Goal: Navigation & Orientation: Understand site structure

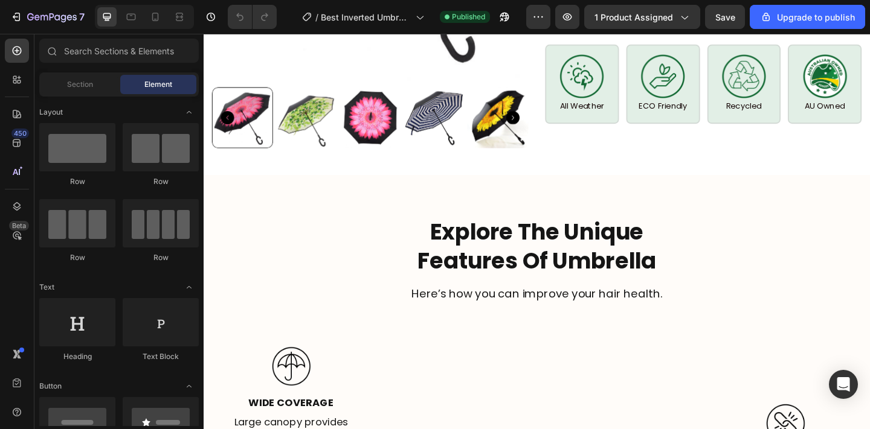
scroll to position [1242, 0]
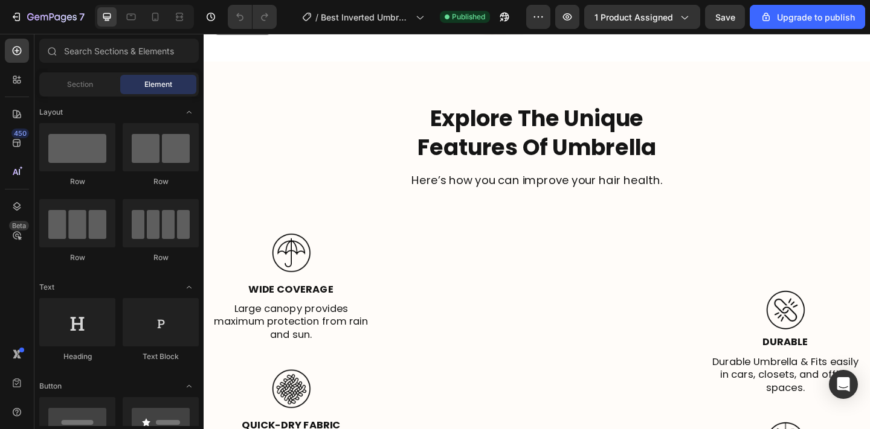
click at [389, 109] on h2 "Explore The Unique Features Of Umbrella" at bounding box center [566, 141] width 707 height 65
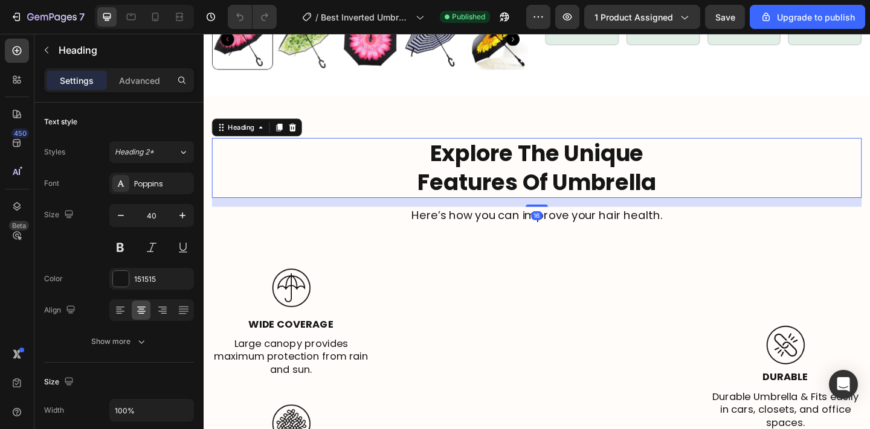
scroll to position [1138, 0]
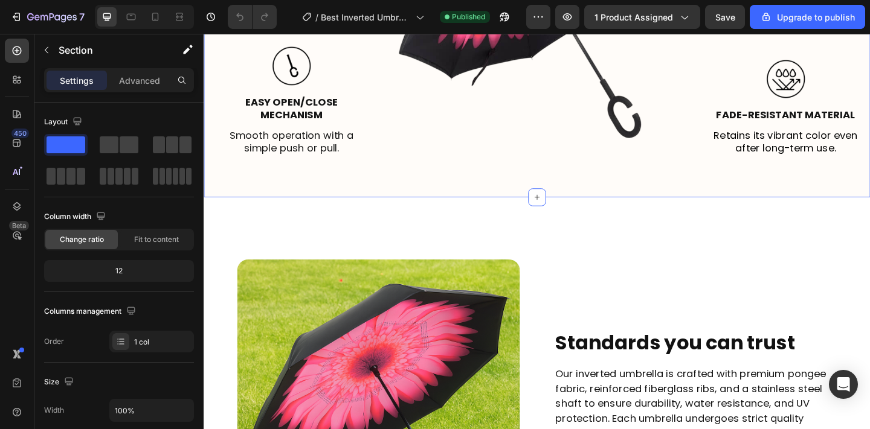
scroll to position [1816, 0]
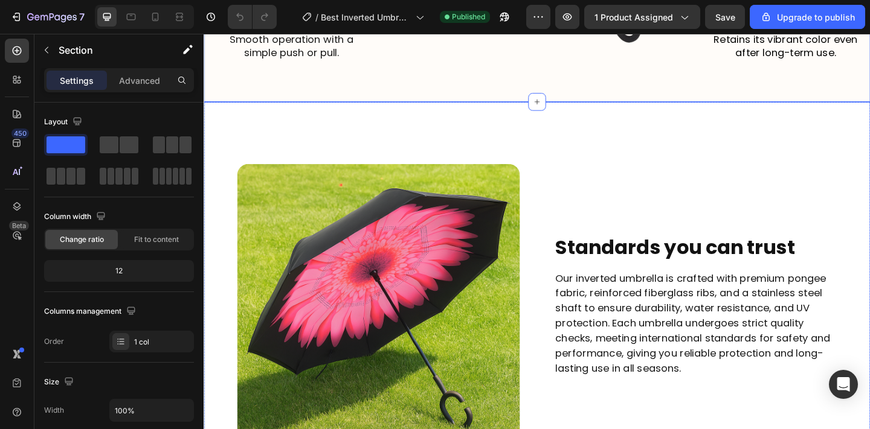
click at [463, 108] on div "Image Standards you can trust Heading Our inverted umbrella is crafted with pre…" at bounding box center [566, 329] width 725 height 443
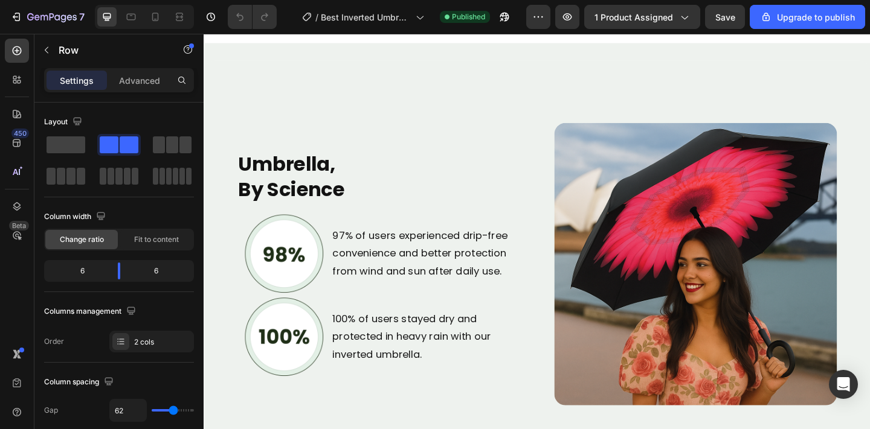
scroll to position [2244, 0]
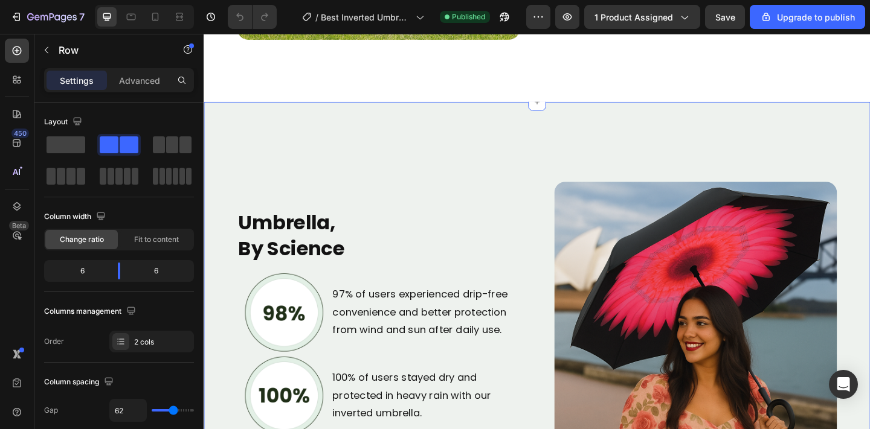
click at [468, 119] on div "Umbrella, By Science Heading Image 97% of users experienced drip-free convenien…" at bounding box center [566, 348] width 725 height 481
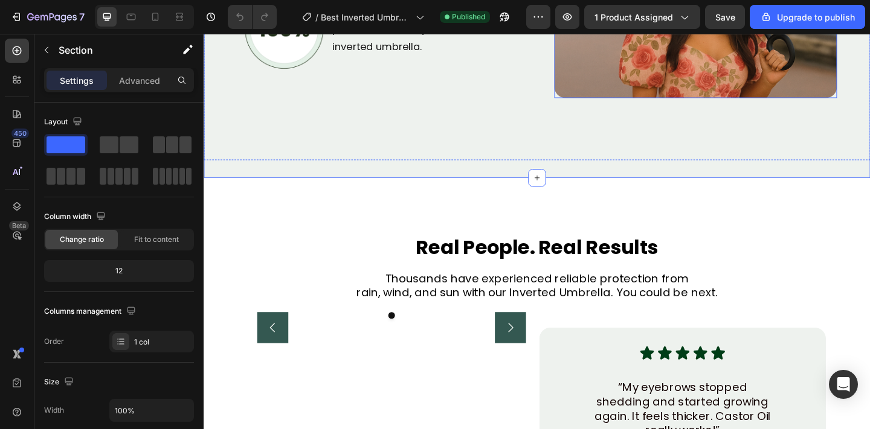
scroll to position [2761, 0]
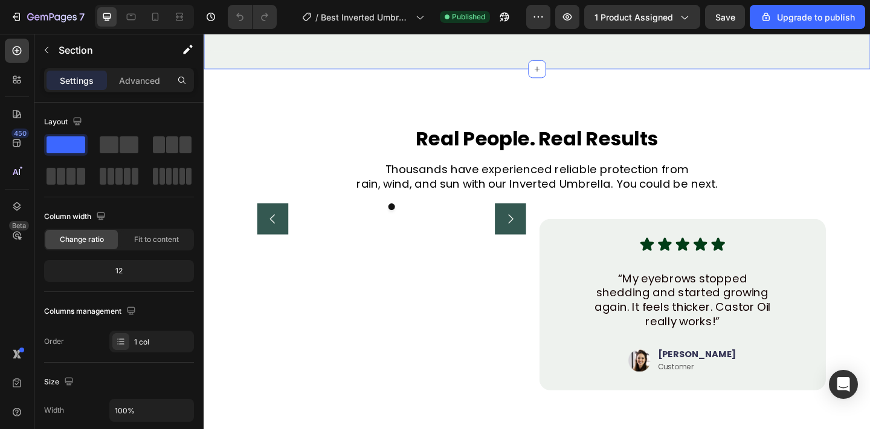
drag, startPoint x: 289, startPoint y: 72, endPoint x: 397, endPoint y: 166, distance: 143.0
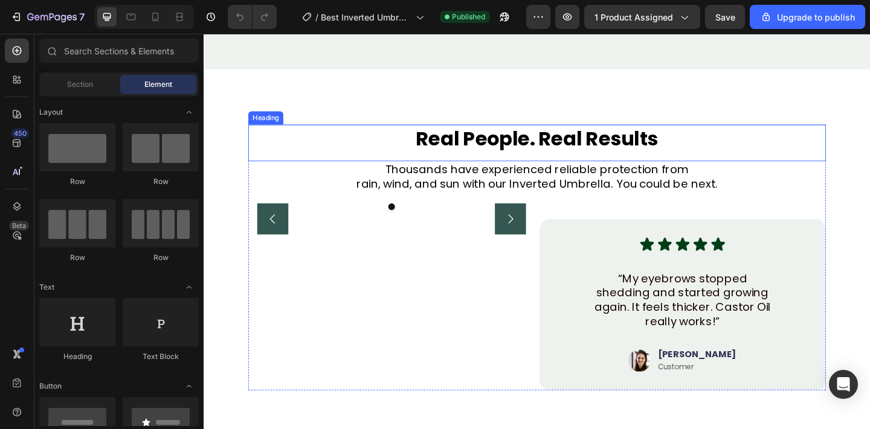
click at [621, 135] on h2 "Real People. Real Results" at bounding box center [566, 148] width 628 height 30
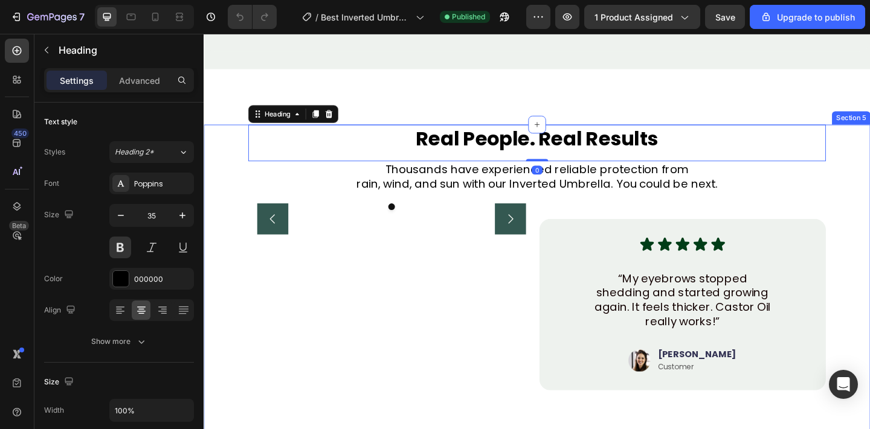
click at [869, 194] on div "Real People. Real Results Heading 0 Thousands have experienced reliable protect…" at bounding box center [566, 312] width 725 height 359
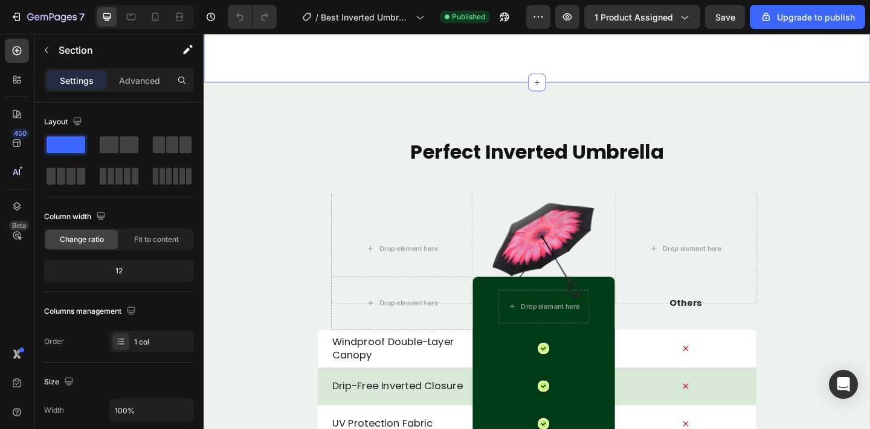
scroll to position [3344, 0]
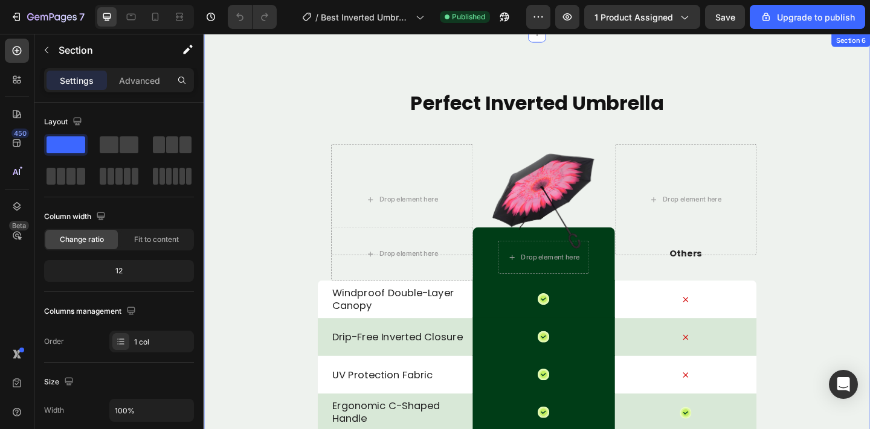
click at [761, 90] on div "Perfect Inverted Umbrella Heading Drop element here Image Drop element here Row…" at bounding box center [566, 405] width 725 height 742
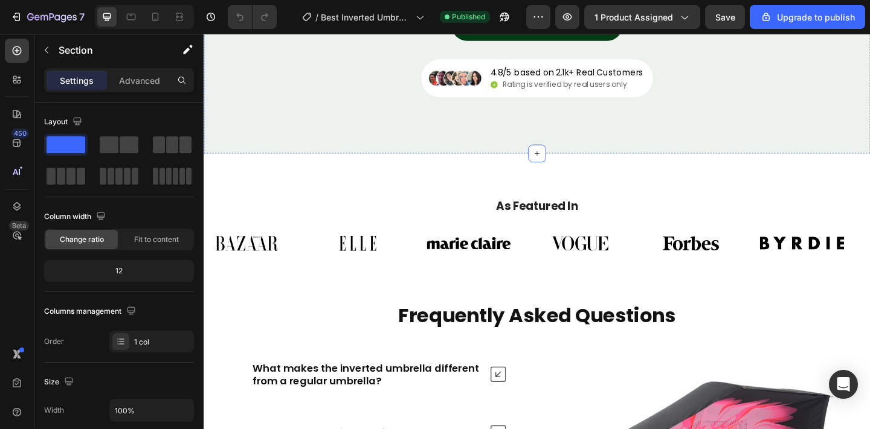
scroll to position [3978, 0]
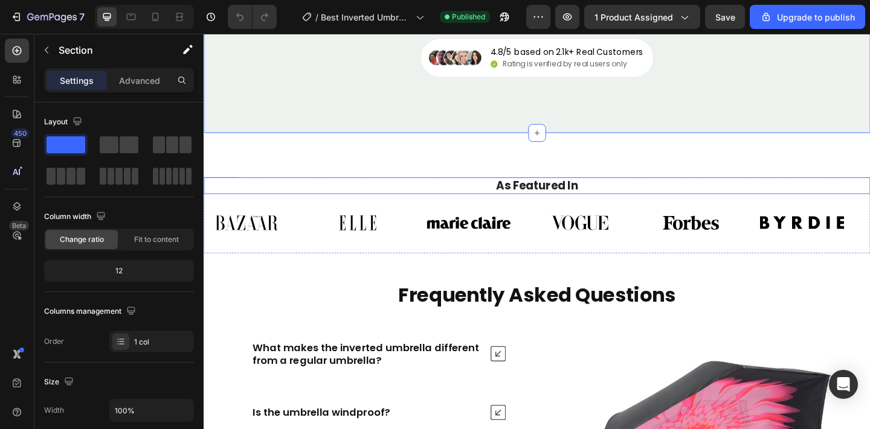
click at [583, 197] on h2 "As Featured In" at bounding box center [566, 199] width 707 height 18
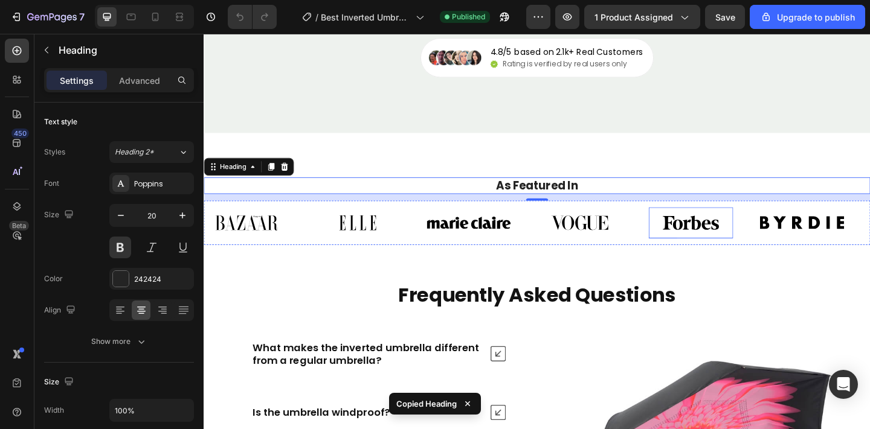
click at [772, 236] on img at bounding box center [733, 240] width 92 height 34
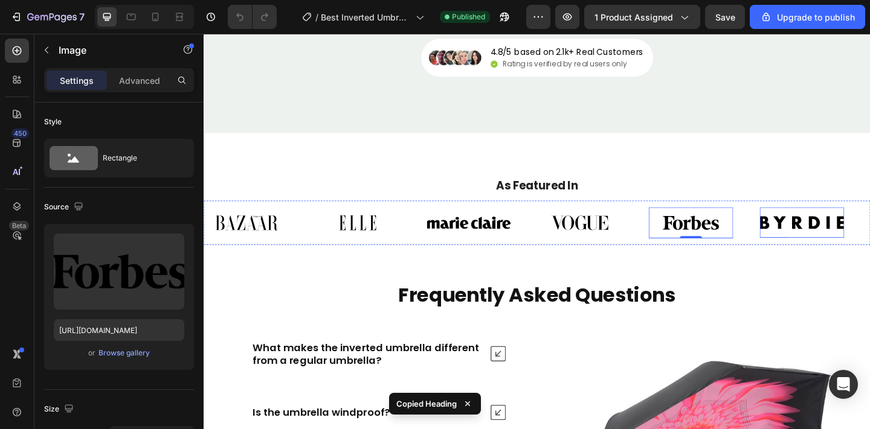
click at [821, 216] on div "Image Image Image Image Image 0 Image Image Image Image Image Image 0 Image Mar…" at bounding box center [566, 240] width 725 height 48
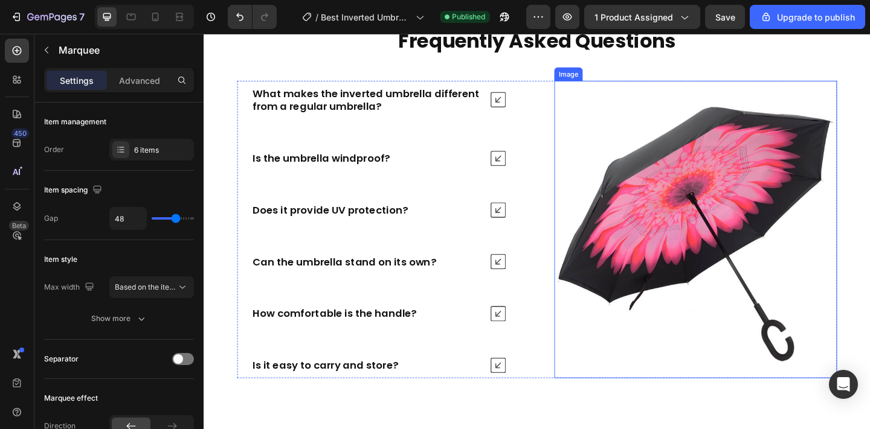
scroll to position [4179, 0]
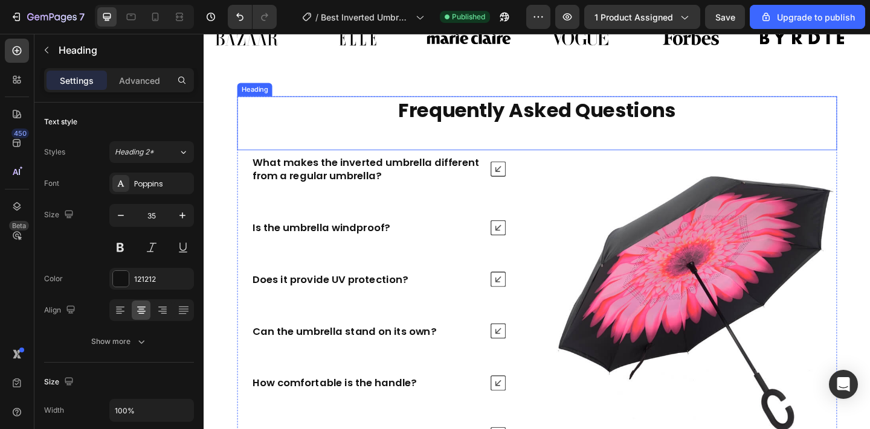
click at [757, 112] on h2 "Frequently Asked Questions" at bounding box center [566, 117] width 652 height 30
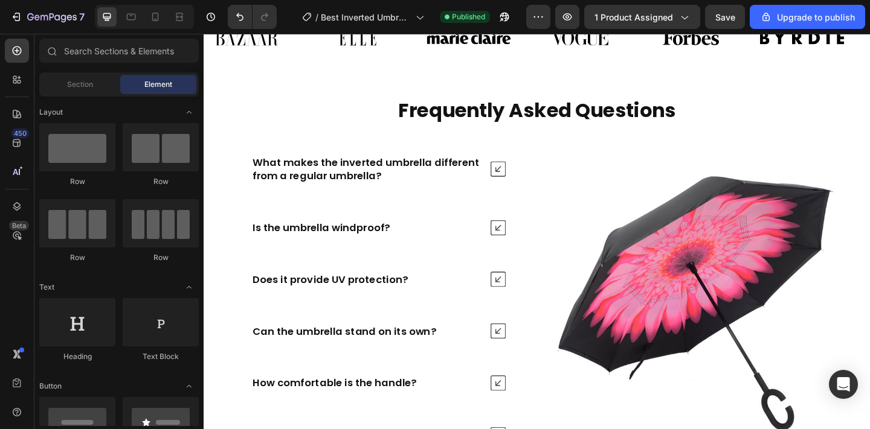
click at [816, 102] on h2 "Frequently Asked Questions" at bounding box center [566, 117] width 652 height 30
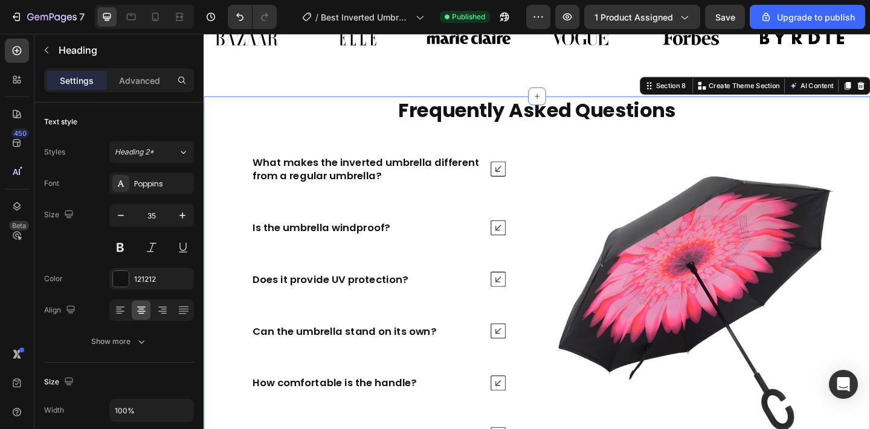
click at [869, 115] on div "Frequently Asked Questions Heading What makes the inverted umbrella different f…" at bounding box center [566, 327] width 725 height 450
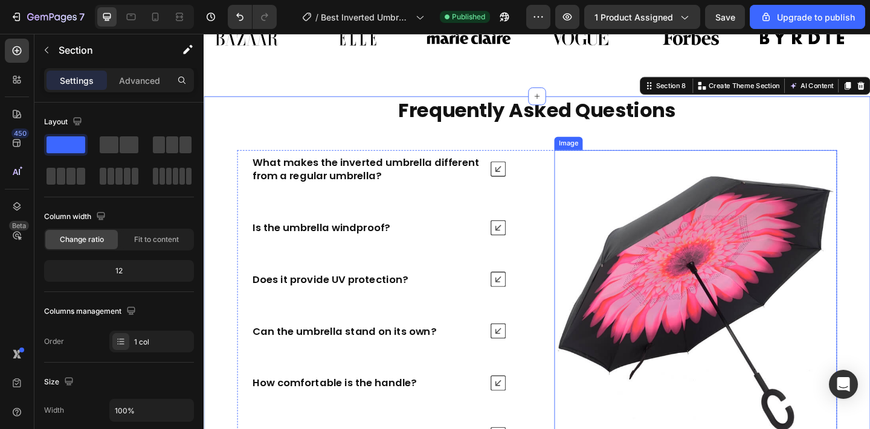
scroll to position [4518, 0]
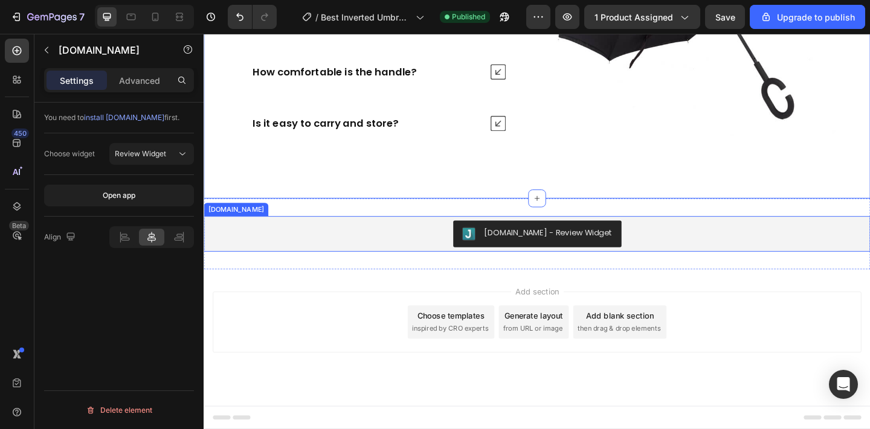
click at [783, 253] on div "Judge.me - Review Widget" at bounding box center [565, 251] width 715 height 29
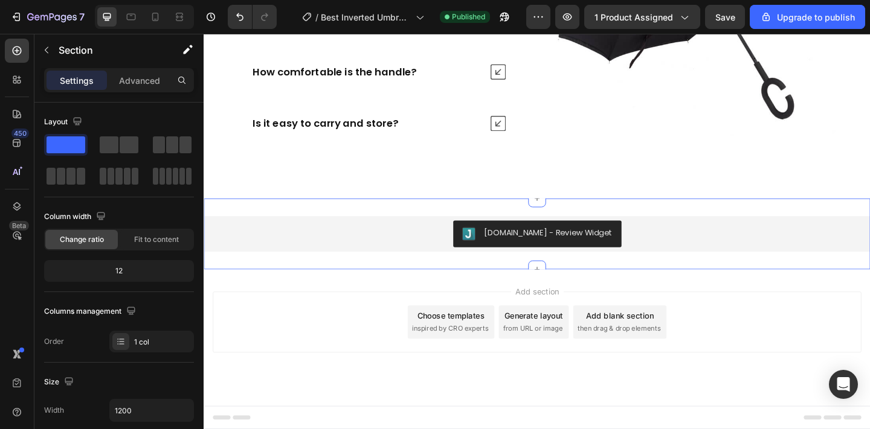
click at [785, 222] on div "Judge.me - Review Widget Judge.me Section 9 You can create reusable sections Cr…" at bounding box center [566, 251] width 725 height 77
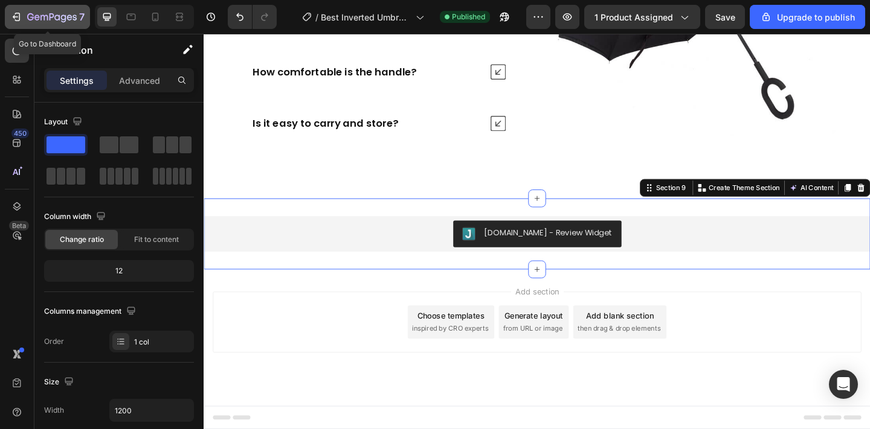
click at [44, 17] on icon "button" at bounding box center [43, 17] width 7 height 5
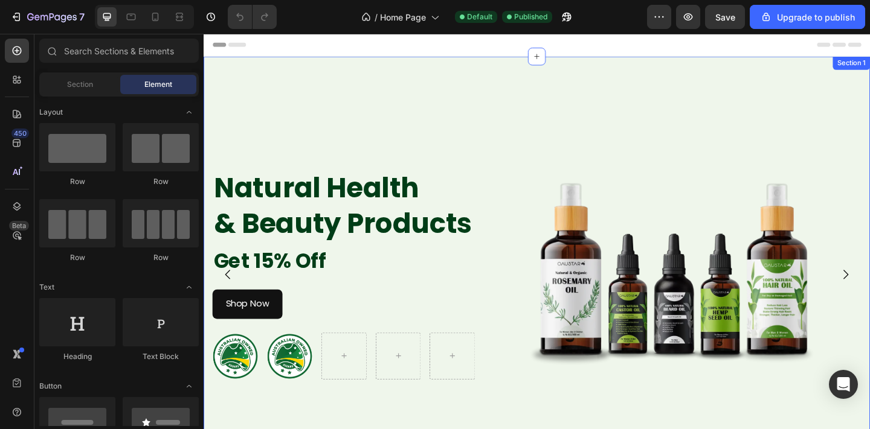
click at [380, 156] on div "Natural Health & Beauty Products Heading Get 15% Off Text Block Shop Now Button…" at bounding box center [566, 296] width 725 height 475
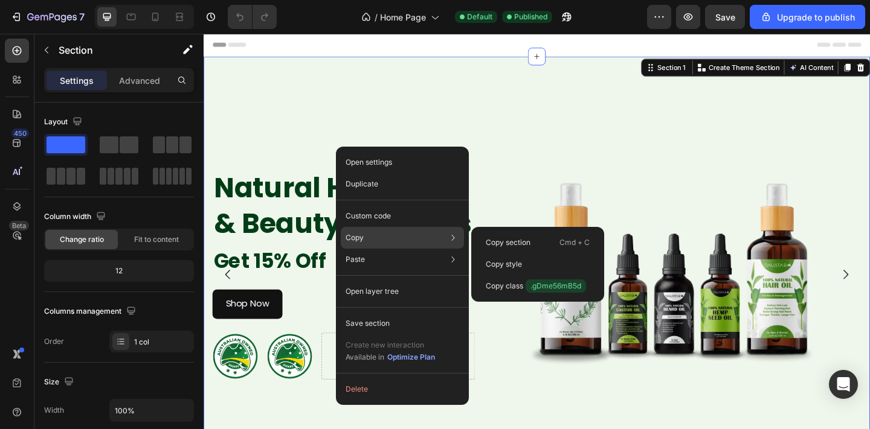
click at [382, 234] on div "Copy Copy section Cmd + C Copy style Copy class .gDme56mB5d" at bounding box center [402, 238] width 123 height 22
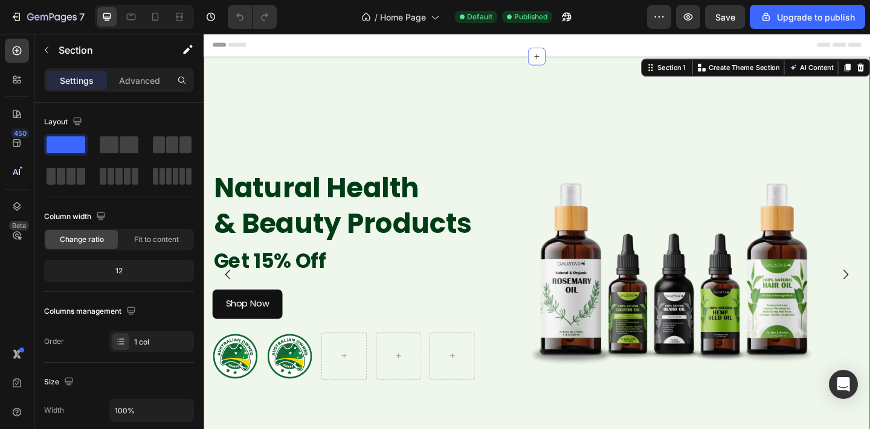
click at [361, 86] on div "Natural Health & Beauty Products Heading Get 15% Off Text Block Shop Now Button…" at bounding box center [566, 296] width 725 height 475
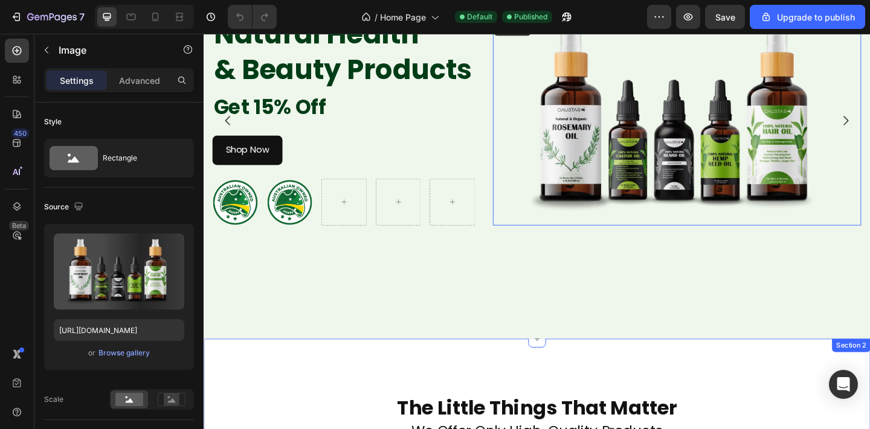
click at [580, 366] on div "The Little Things That Matter Heading We Offer Only High-Quality Products Headi…" at bounding box center [566, 432] width 725 height 132
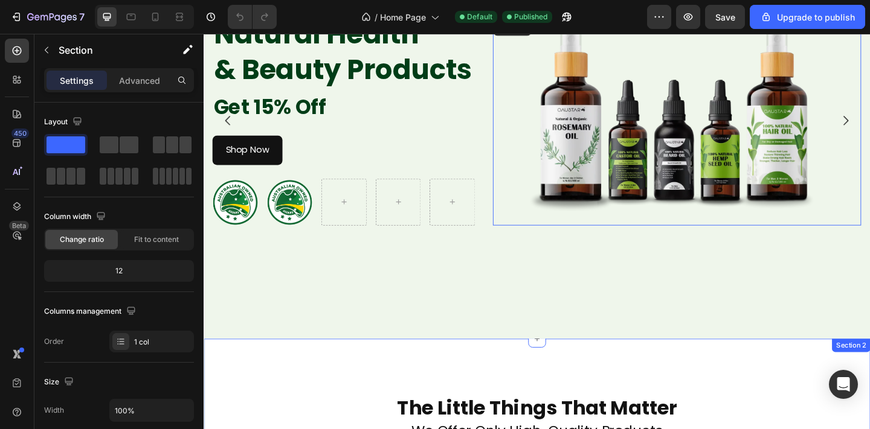
scroll to position [481, 0]
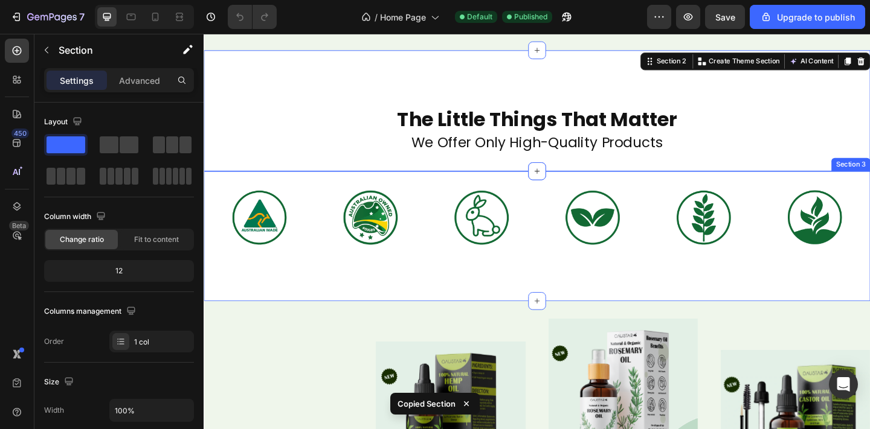
click at [712, 286] on div "Image Image Image Image Image Image Section 3" at bounding box center [566, 254] width 725 height 141
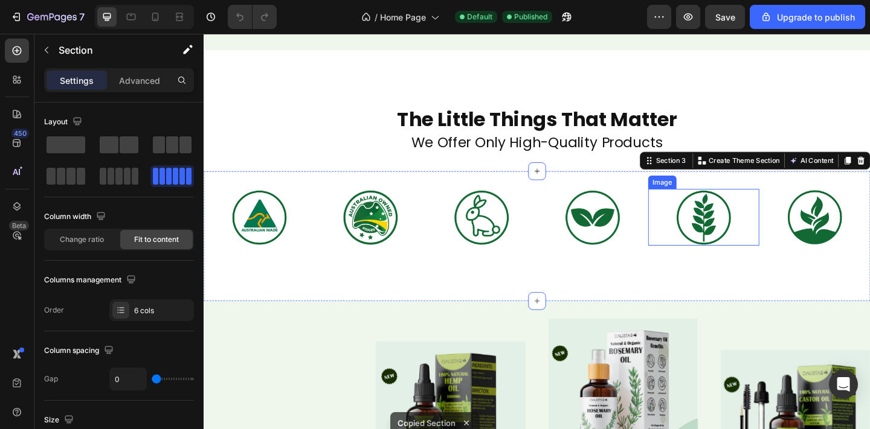
scroll to position [720, 0]
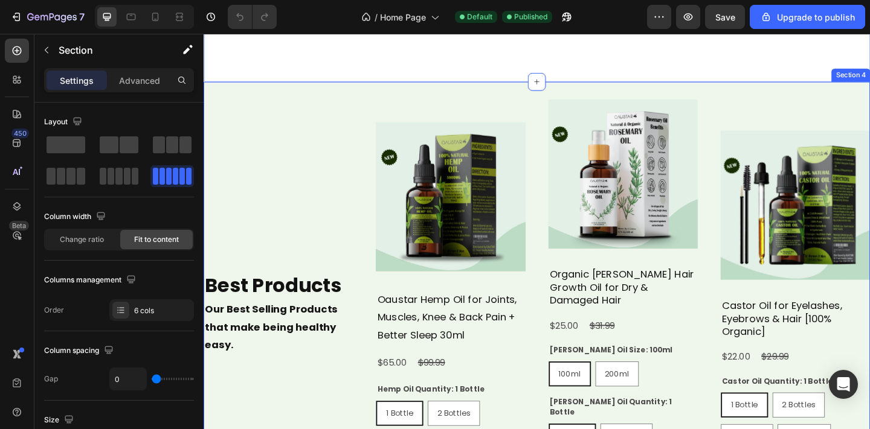
click at [297, 97] on div "Best Products Heading Our Best Selling Products that make being healthy easy. T…" at bounding box center [566, 343] width 725 height 514
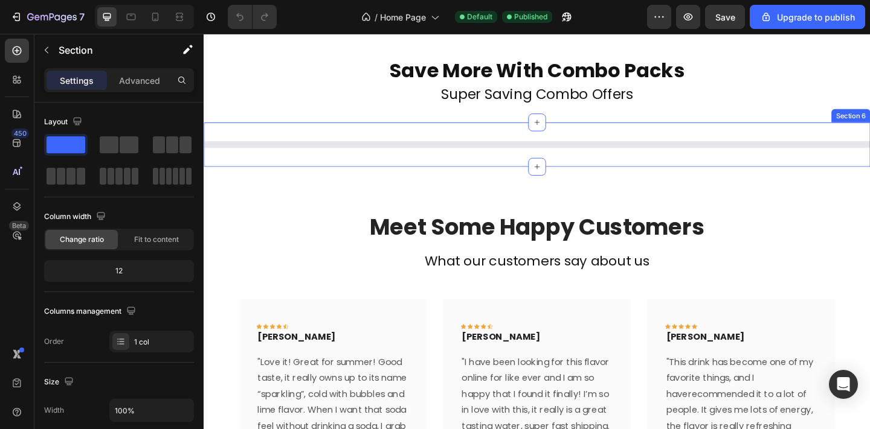
scroll to position [1281, 0]
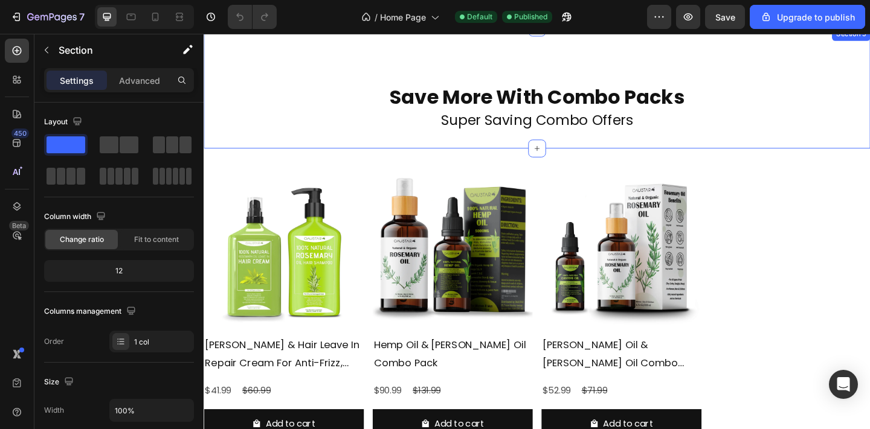
click at [774, 56] on div "Save More With Combo Packs Heading Super Saving Combo Offers Heading Section 5" at bounding box center [566, 93] width 725 height 132
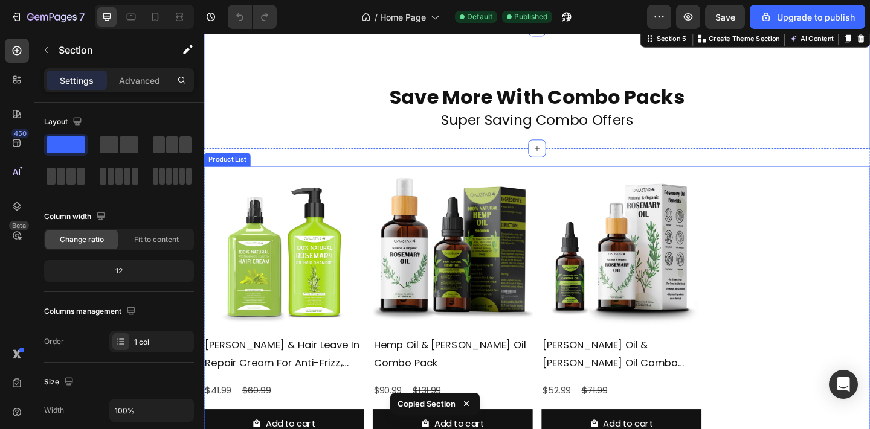
click at [805, 213] on div "Product Images Rosemary Shampoo & Hair Leave In Repair Cream For Anti-Frizz, Da…" at bounding box center [566, 331] width 725 height 306
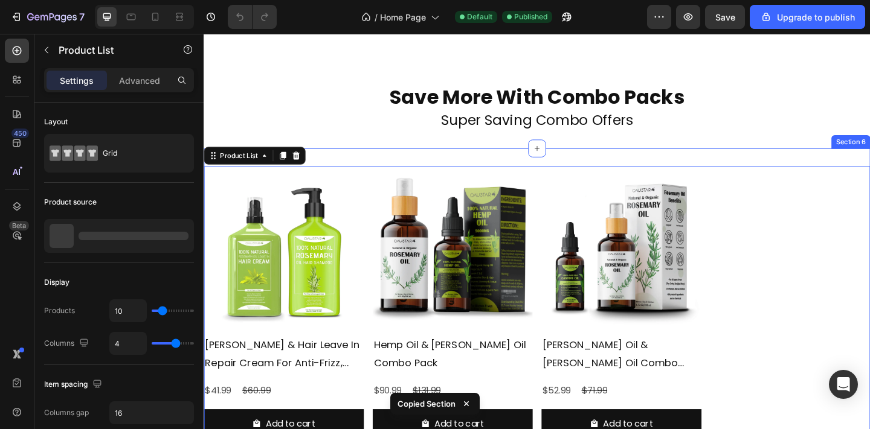
click at [798, 170] on div "Product Images Rosemary Shampoo & Hair Leave In Repair Cream For Anti-Frizz, Da…" at bounding box center [566, 331] width 725 height 344
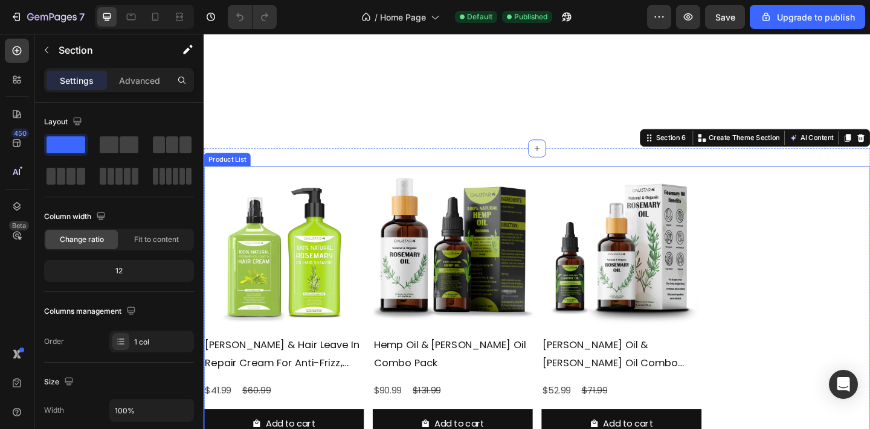
scroll to position [1881, 0]
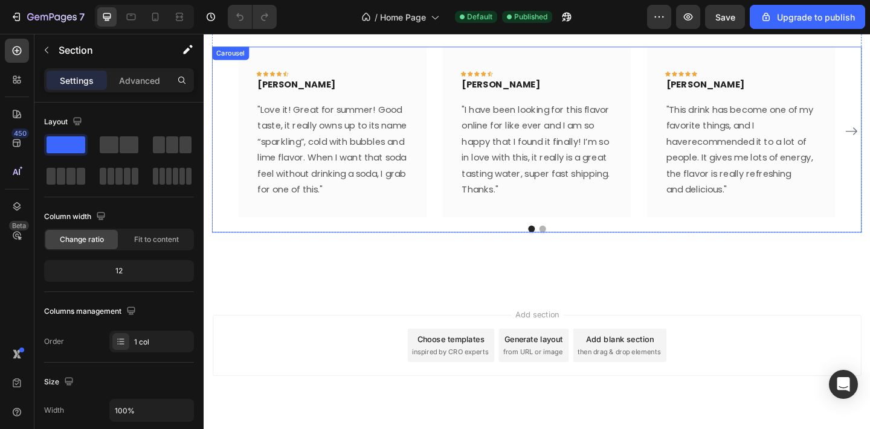
click at [787, 233] on div "Icon Icon Icon Icon Icon Row Timothy Joseph Text block Row "This drink has beco…" at bounding box center [788, 140] width 204 height 185
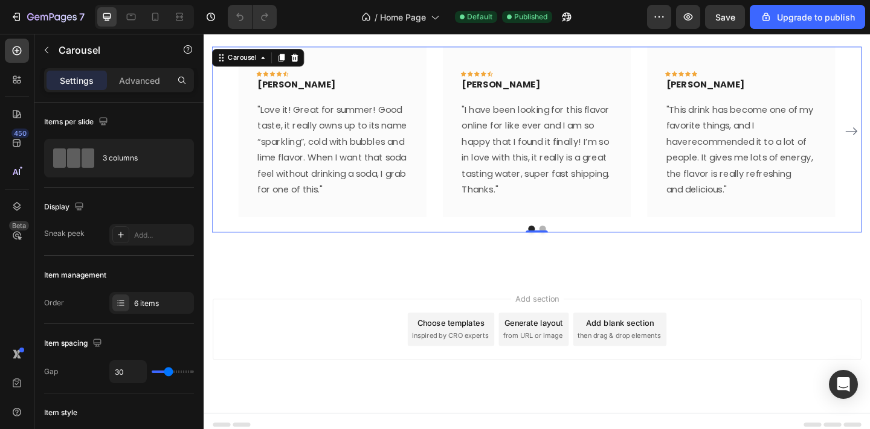
scroll to position [1751, 0]
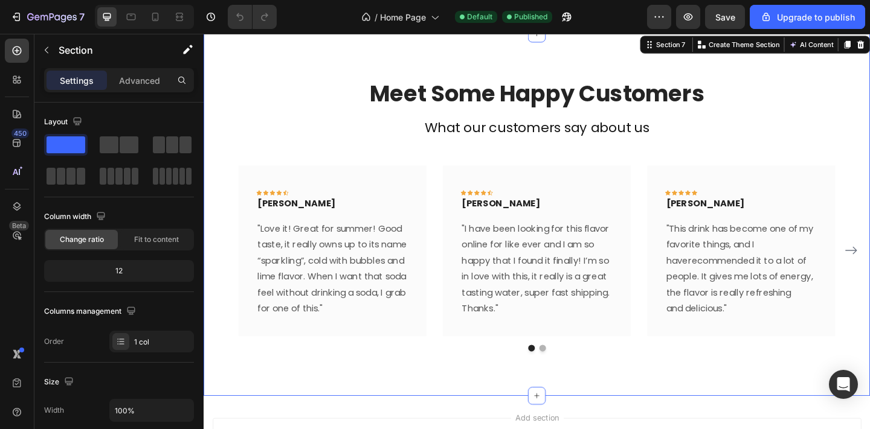
click at [811, 68] on div "Meet Some Happy Customers Heading What our customers say about us Text block Ic…" at bounding box center [566, 231] width 725 height 394
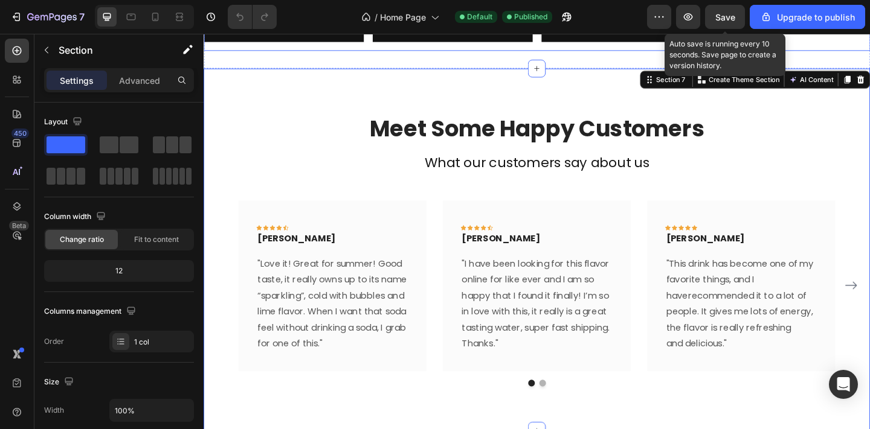
scroll to position [1906, 0]
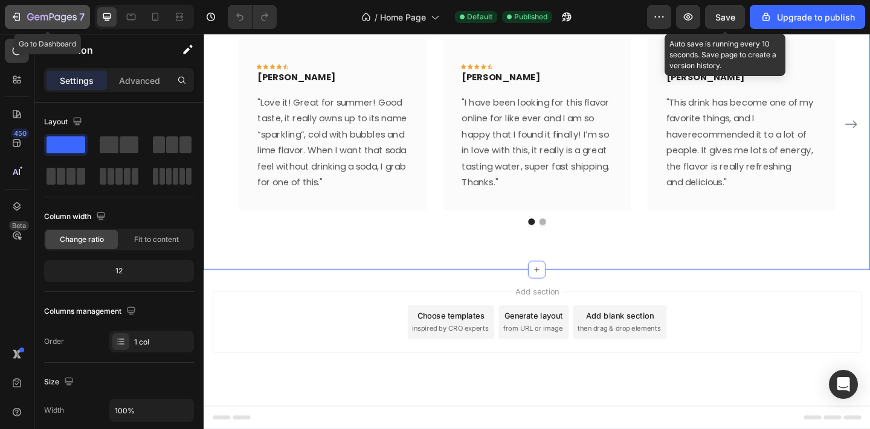
click at [71, 11] on div "7" at bounding box center [55, 17] width 57 height 14
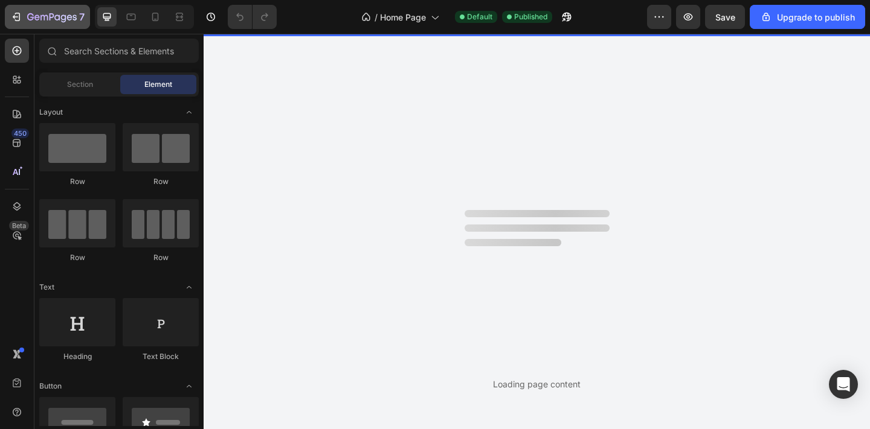
click at [60, 22] on icon "button" at bounding box center [52, 18] width 50 height 10
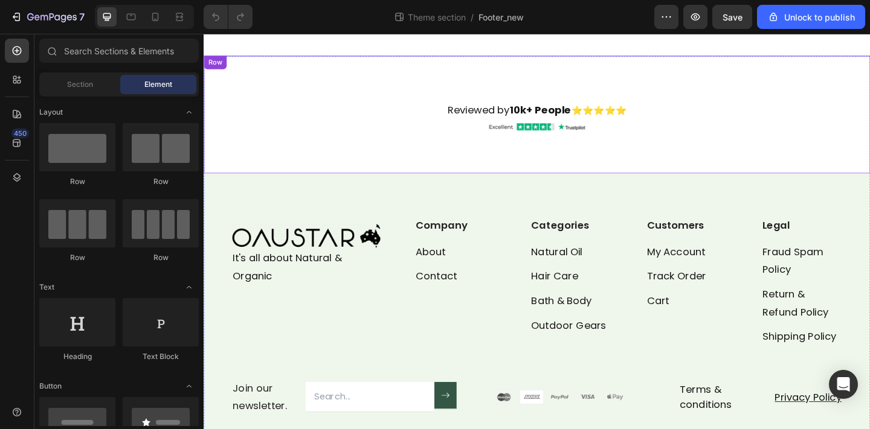
click at [431, 88] on div "Reviewed by 10k+ People ⭐⭐⭐⭐⭐ Text Block Row Image Row Row" at bounding box center [566, 122] width 725 height 128
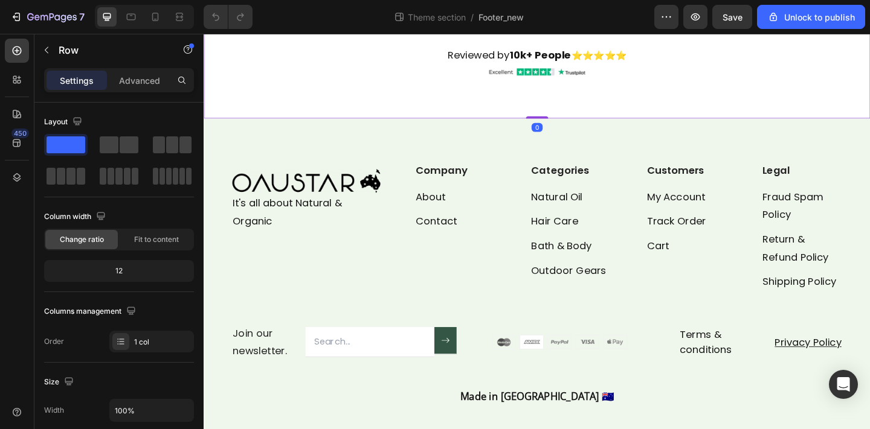
scroll to position [60, 0]
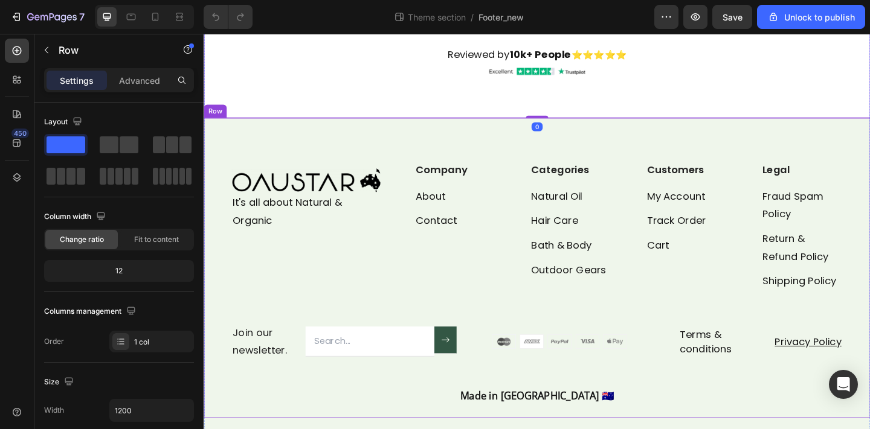
click at [419, 143] on div "Image It's all about Natural & Organic Text Block Company Heading About Text bl…" at bounding box center [566, 289] width 725 height 326
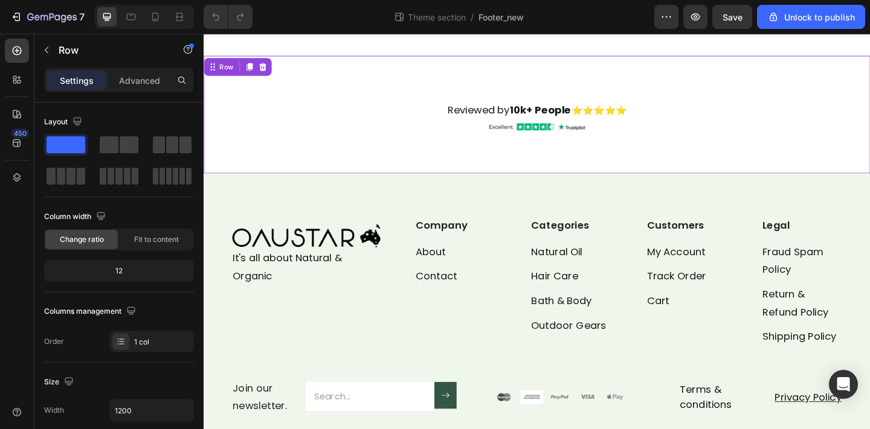
click at [382, 89] on div "Reviewed by 10k+ People ⭐⭐⭐⭐⭐ Text Block Row Image Row Row 0" at bounding box center [566, 122] width 725 height 128
click at [452, 201] on div "Image It's all about Natural & Organic Text Block Company Heading About Text bl…" at bounding box center [566, 349] width 725 height 326
